Goal: Find specific page/section: Find specific page/section

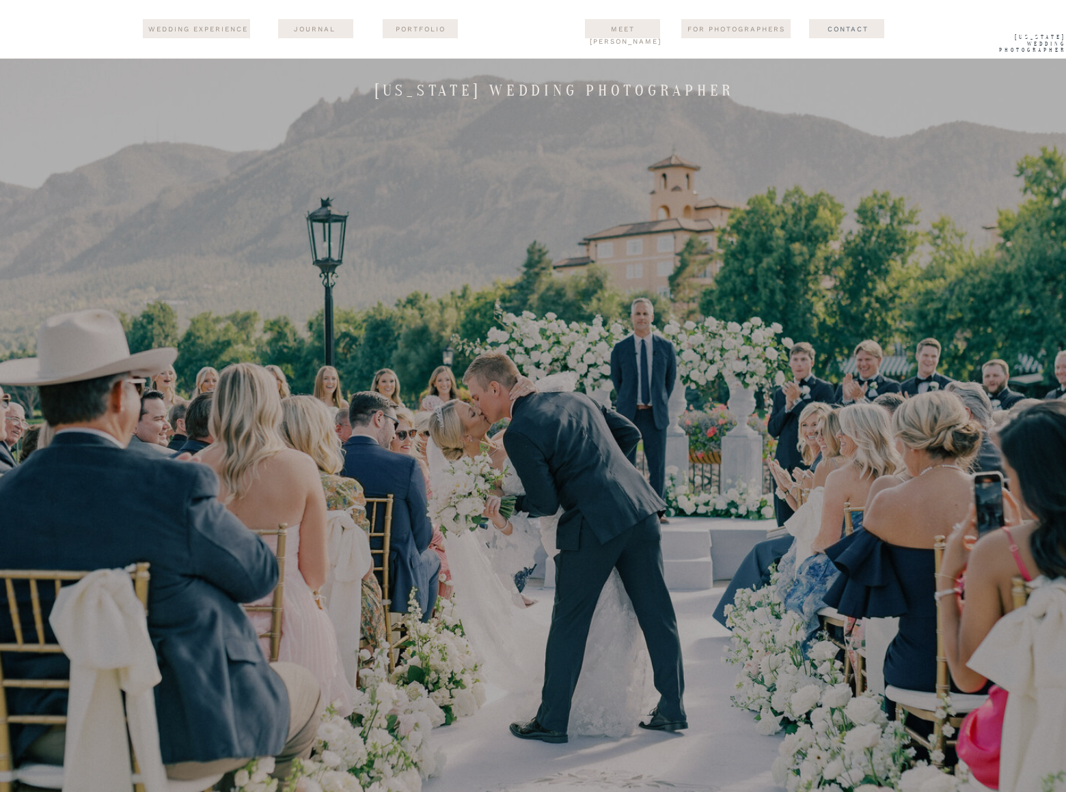
scroll to position [9241, 0]
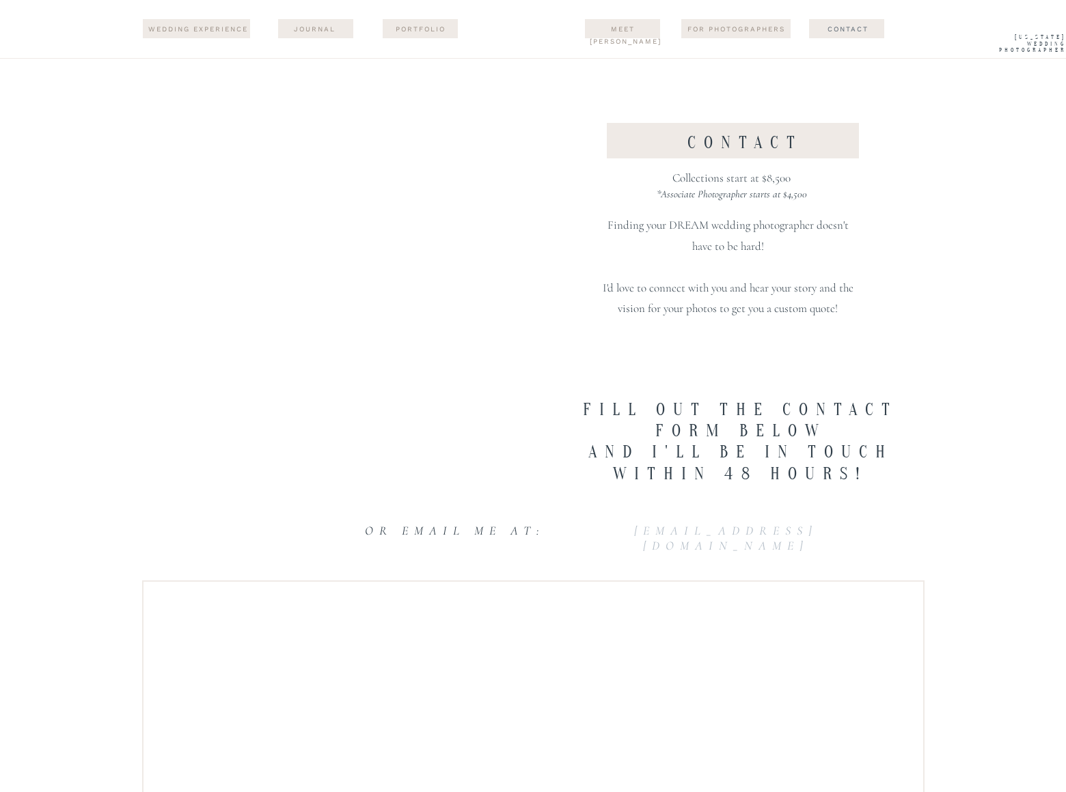
scroll to position [2700, 0]
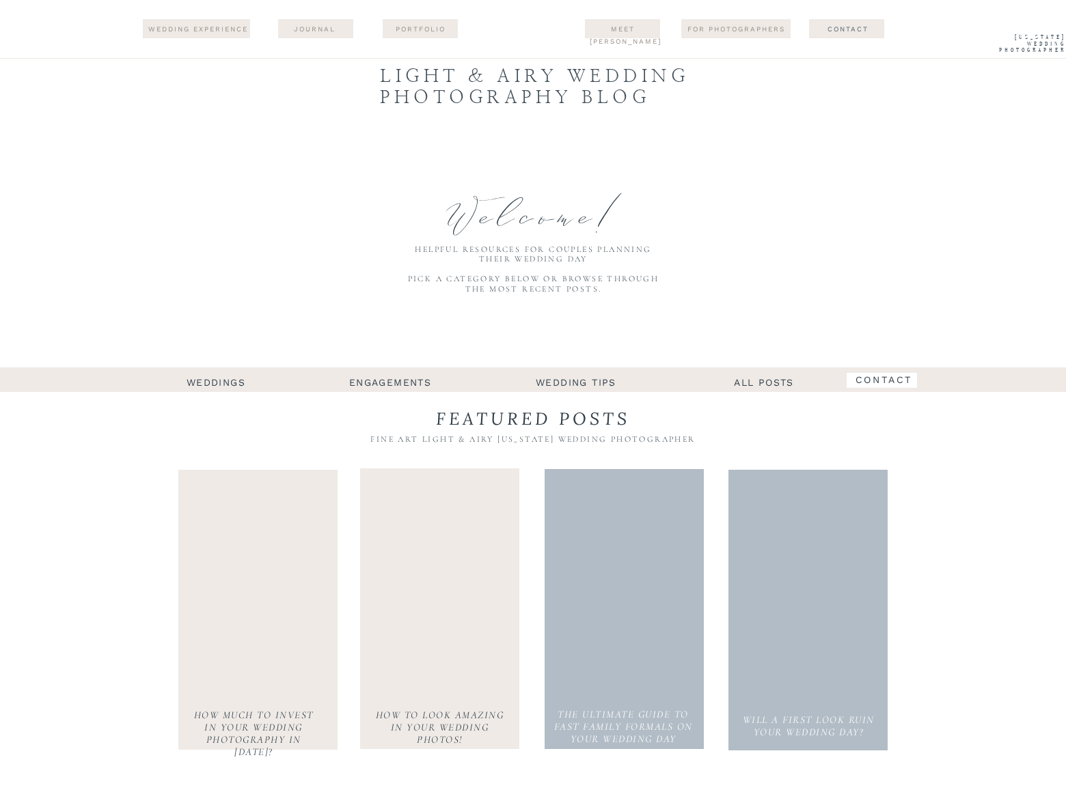
scroll to position [1251, 0]
